Goal: Task Accomplishment & Management: Use online tool/utility

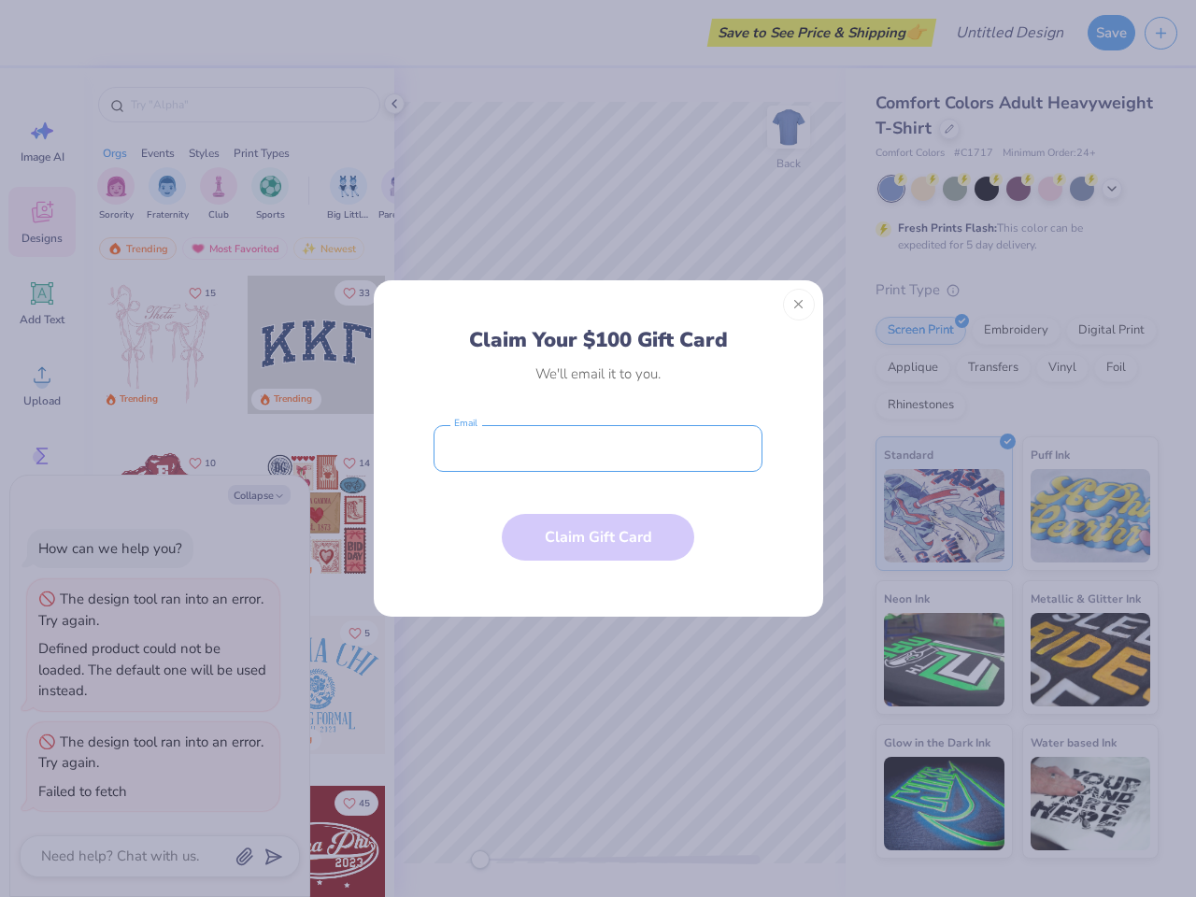
type textarea "x"
click at [598, 449] on input "email" at bounding box center [598, 448] width 329 height 47
click at [799, 305] on button "Close" at bounding box center [799, 305] width 32 height 32
